Goal: Task Accomplishment & Management: Manage account settings

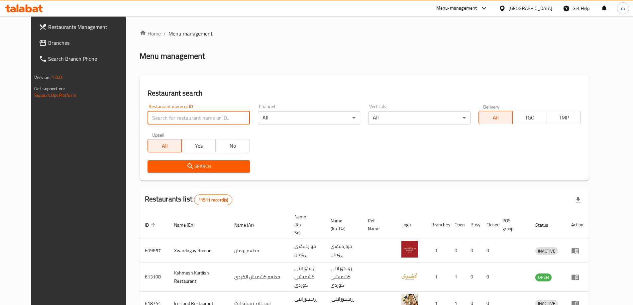
click at [158, 113] on input "search" at bounding box center [199, 117] width 102 height 13
paste input "Chixter"
type input "Chixter"
click button "Search" at bounding box center [199, 166] width 102 height 12
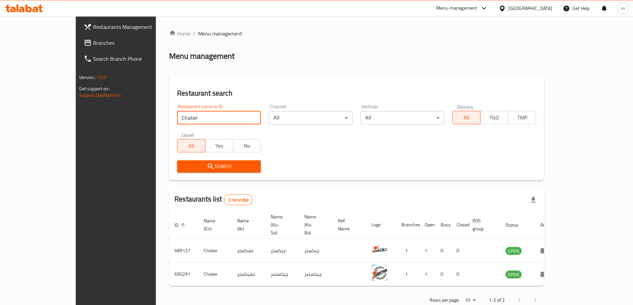
click at [93, 42] on span "Branches" at bounding box center [134, 43] width 83 height 8
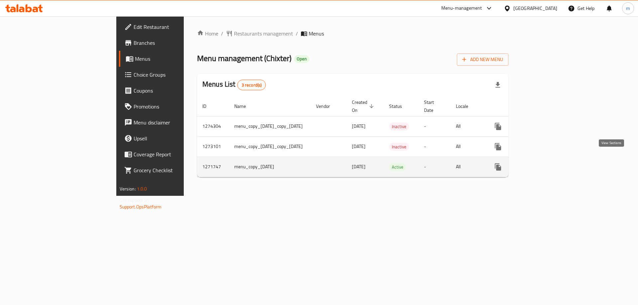
click at [550, 163] on icon "enhanced table" at bounding box center [546, 167] width 8 height 8
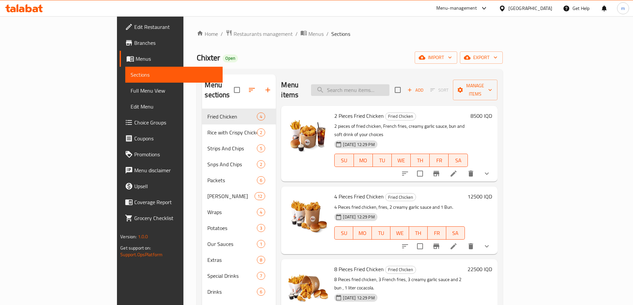
click at [389, 88] on input "search" at bounding box center [350, 90] width 78 height 12
paste input "Snps And Chips Packe"
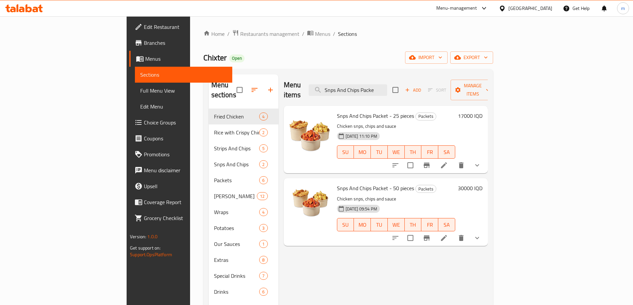
type input "Snps And Chips Packe"
click at [453, 159] on li at bounding box center [444, 165] width 19 height 12
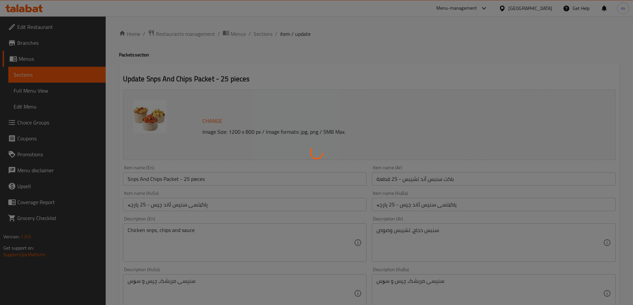
type input "إختيارك من:"
type input "هەڵبژاردنت لە:"
type input "1"
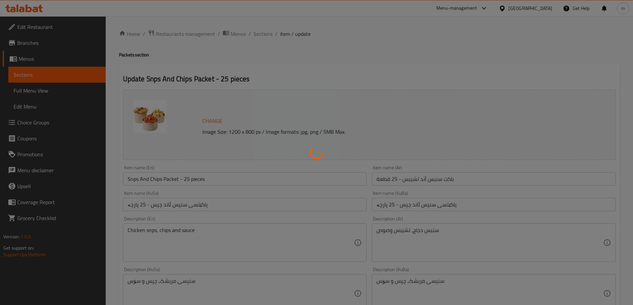
type input "إختيارك من:"
type input "هەڵبژاردنت لە:"
type input "1"
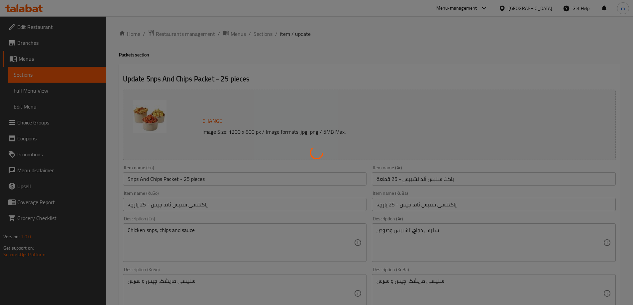
type input "إختيارك من الصوص:"
type input "هەڵبژاردنت لە ساس:"
type input "1"
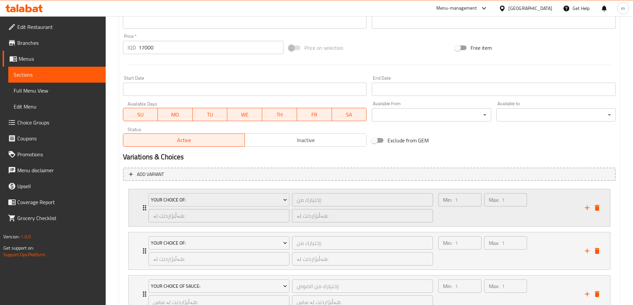
scroll to position [363, 0]
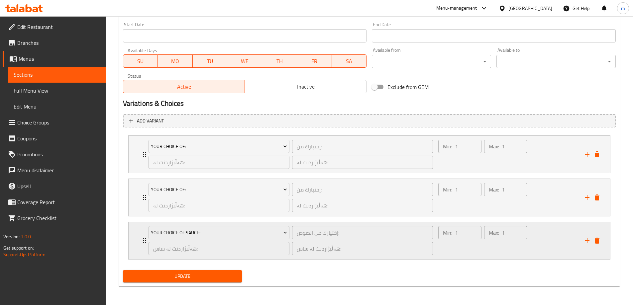
click at [454, 251] on div "Min: 1 ​" at bounding box center [460, 241] width 46 height 32
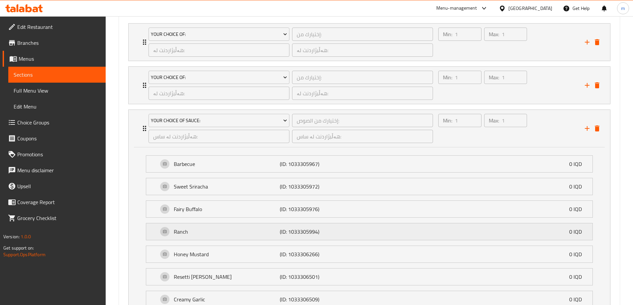
scroll to position [519, 0]
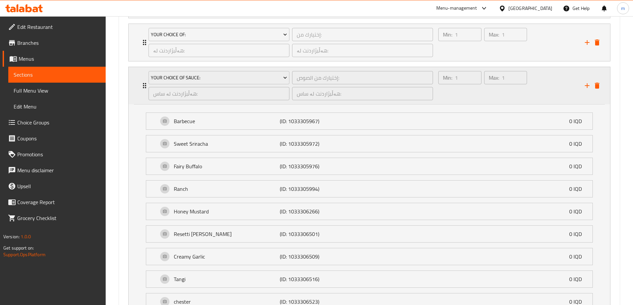
click at [463, 96] on div "Min: 1 ​" at bounding box center [460, 86] width 46 height 32
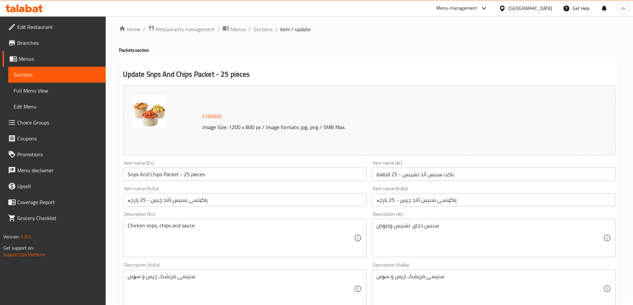
scroll to position [0, 0]
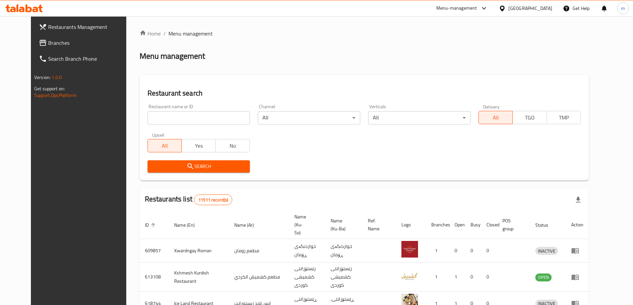
drag, startPoint x: 139, startPoint y: 127, endPoint x: 135, endPoint y: 128, distance: 3.7
click at [144, 128] on div "Restaurant name or ID Restaurant name or ID" at bounding box center [199, 114] width 110 height 28
click at [148, 119] on input "search" at bounding box center [199, 117] width 102 height 13
paste input "Chixter"
type input "Chixter"
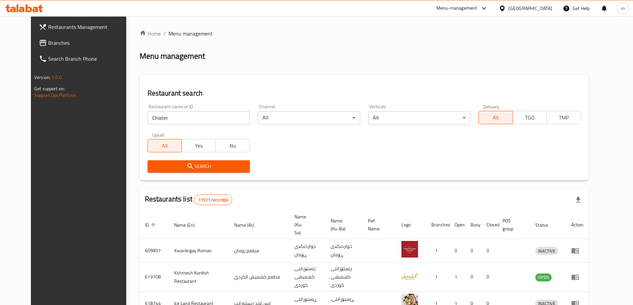
click at [180, 166] on span "Search" at bounding box center [199, 166] width 92 height 8
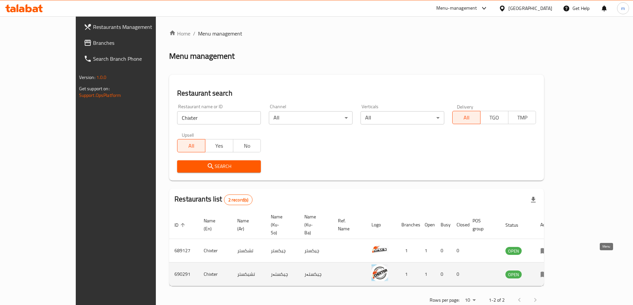
click at [548, 272] on icon "enhanced table" at bounding box center [544, 275] width 7 height 6
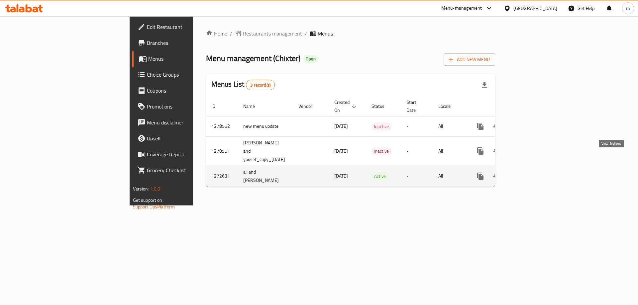
click at [531, 173] on icon "enhanced table" at bounding box center [528, 176] width 6 height 6
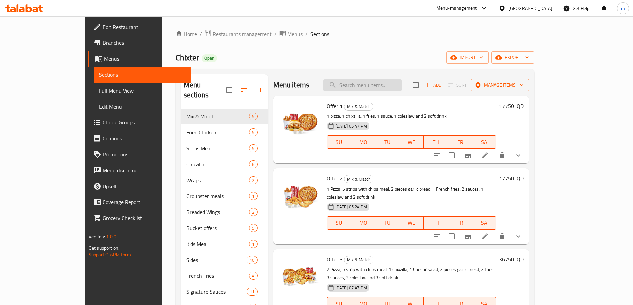
click at [384, 80] on input "search" at bounding box center [362, 85] width 78 height 12
paste input "Chixter"
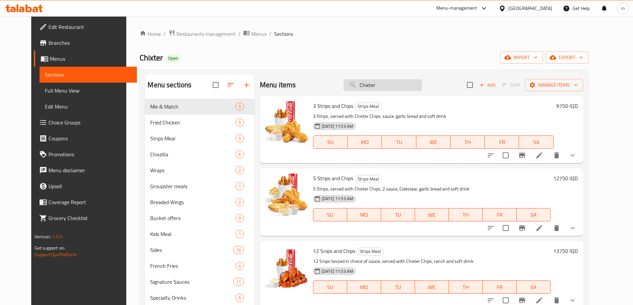
click at [409, 86] on input "Chixter" at bounding box center [383, 85] width 78 height 12
paste input "Snps And Chips Packe"
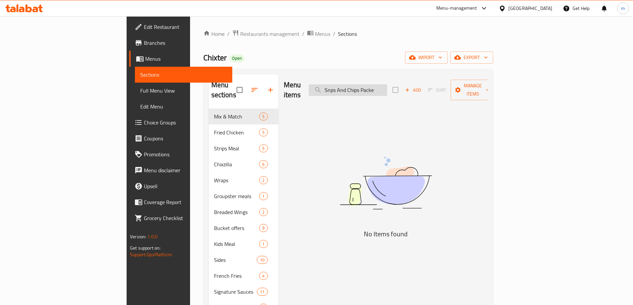
click at [387, 87] on input "Snps And Chips Packe" at bounding box center [348, 90] width 78 height 12
type input "Snps And Chip"
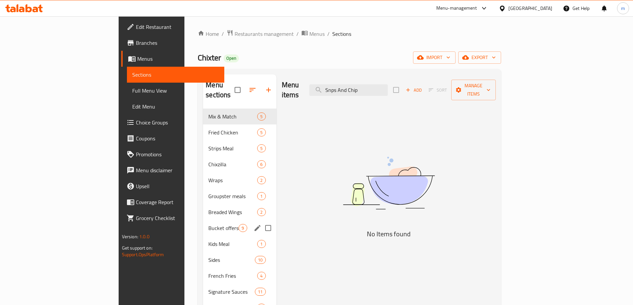
click at [203, 224] on div "Bucket offers 9" at bounding box center [239, 228] width 73 height 16
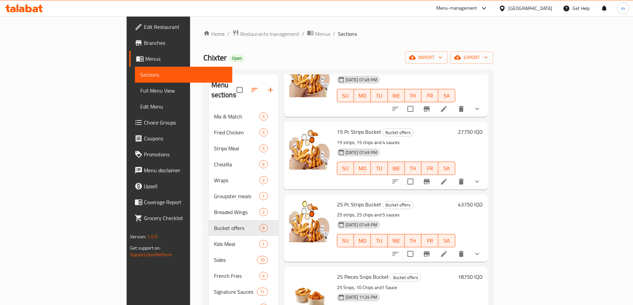
scroll to position [77, 0]
